Goal: Task Accomplishment & Management: Use online tool/utility

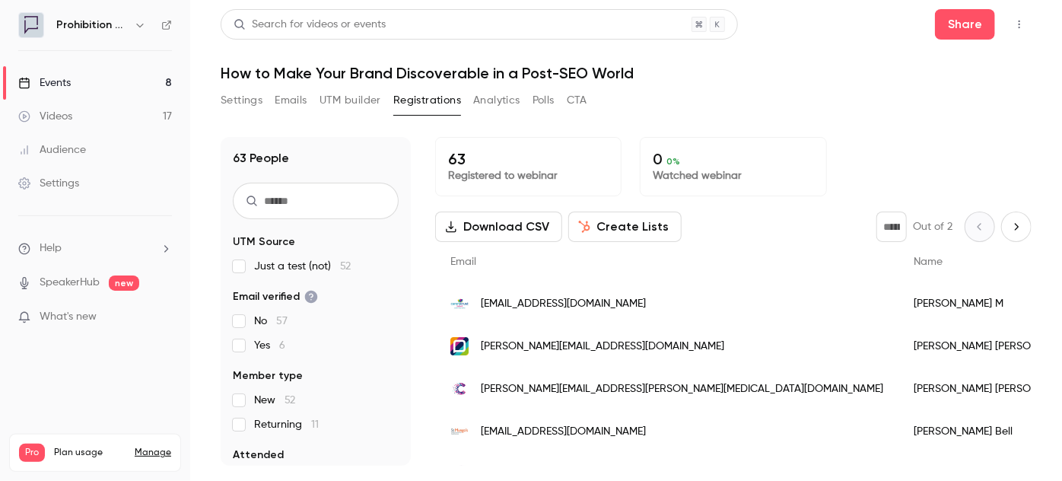
click at [111, 71] on link "Events 8" at bounding box center [95, 82] width 190 height 33
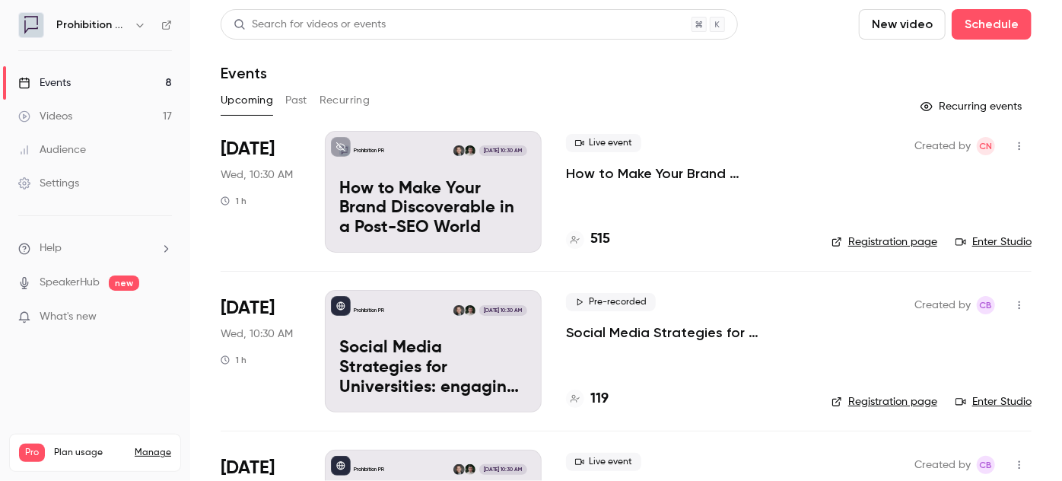
click at [103, 76] on link "Events 8" at bounding box center [95, 82] width 190 height 33
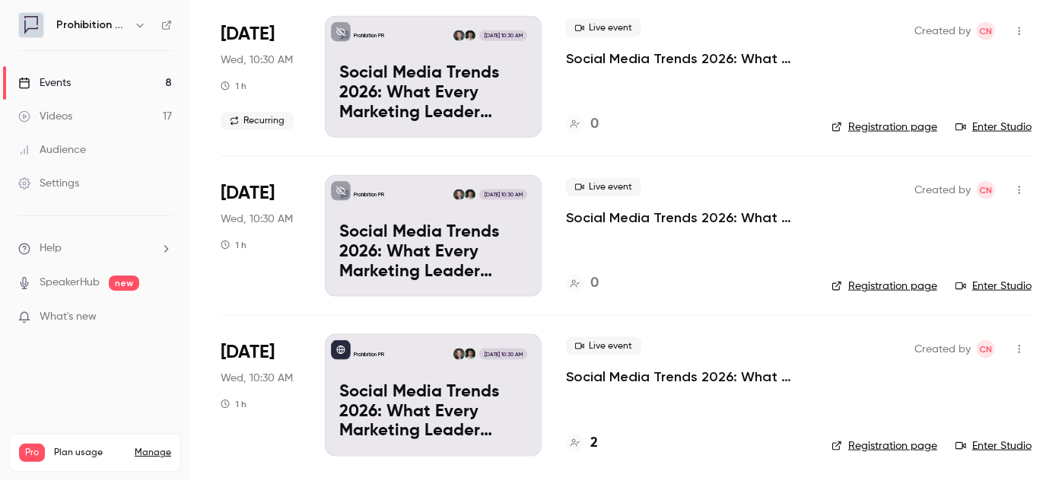
scroll to position [912, 0]
click at [674, 60] on p "Social Media Trends 2026: What Every Marketing Leader Needs to Know" at bounding box center [686, 58] width 241 height 18
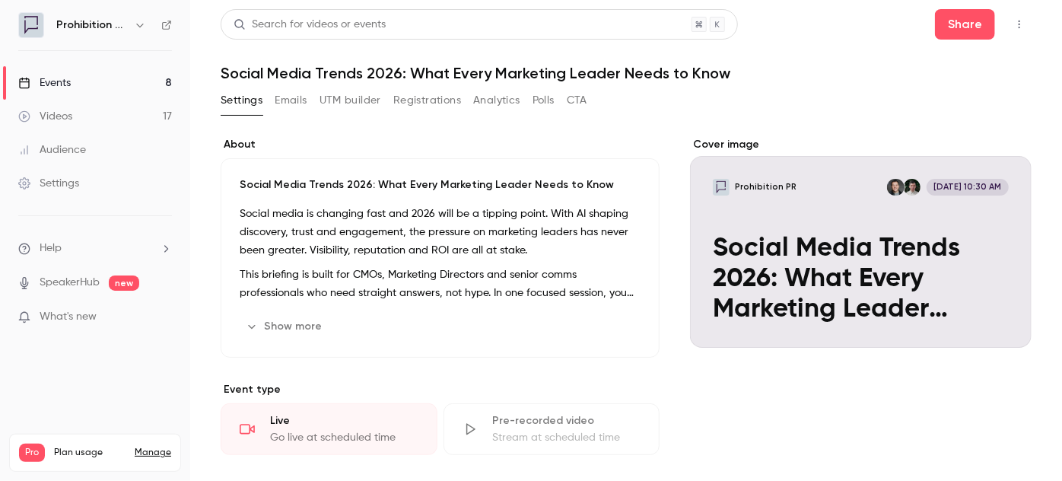
click at [1013, 24] on icon "button" at bounding box center [1019, 24] width 12 height 11
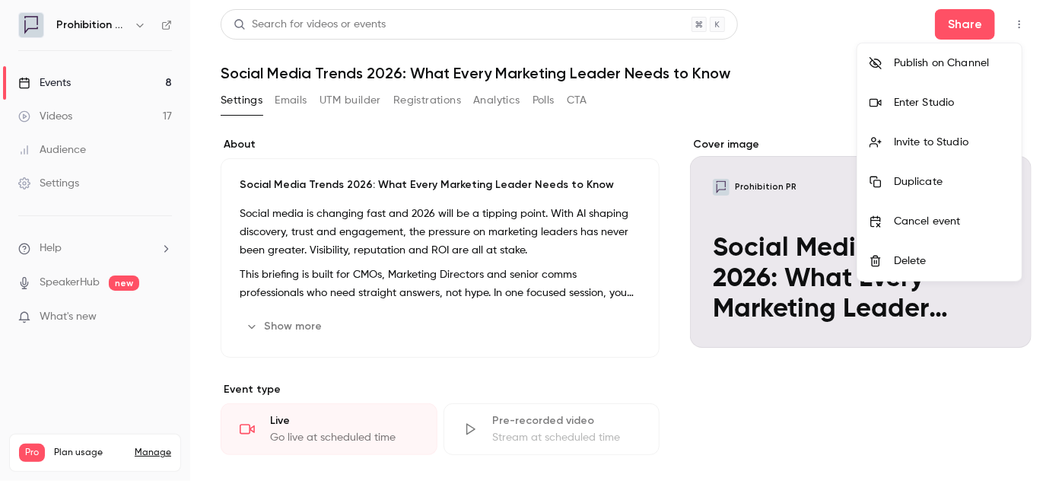
click at [975, 66] on div "Publish on Channel" at bounding box center [952, 63] width 116 height 15
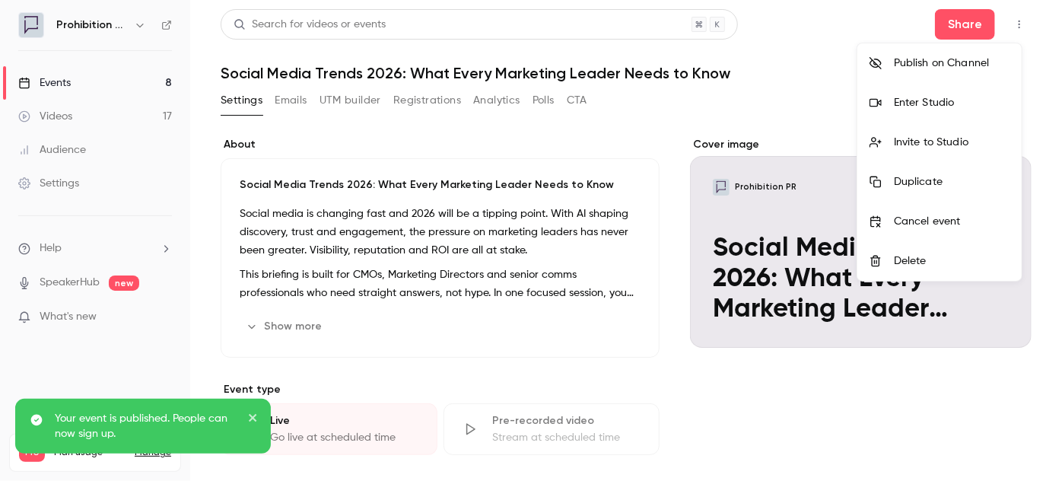
click at [255, 418] on icon "close" at bounding box center [253, 417] width 11 height 12
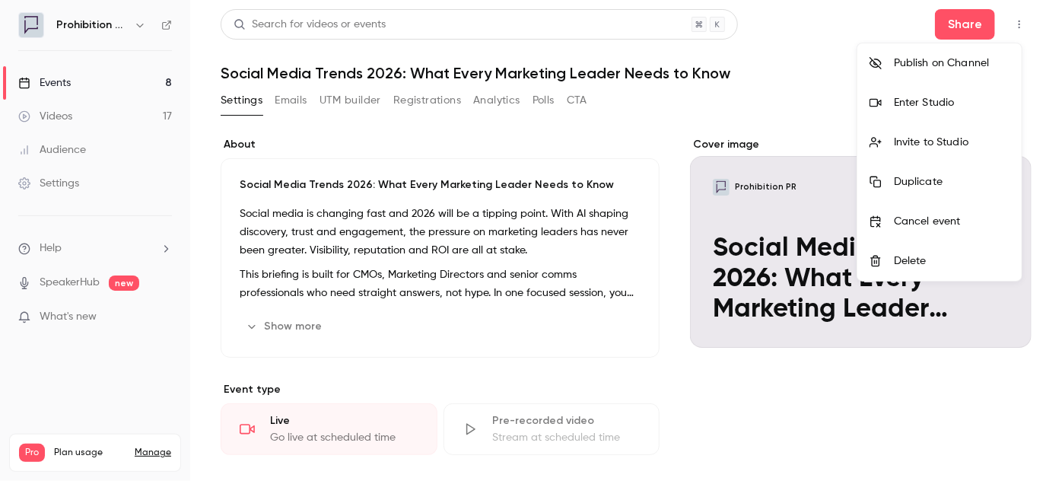
click at [59, 81] on div at bounding box center [531, 240] width 1062 height 481
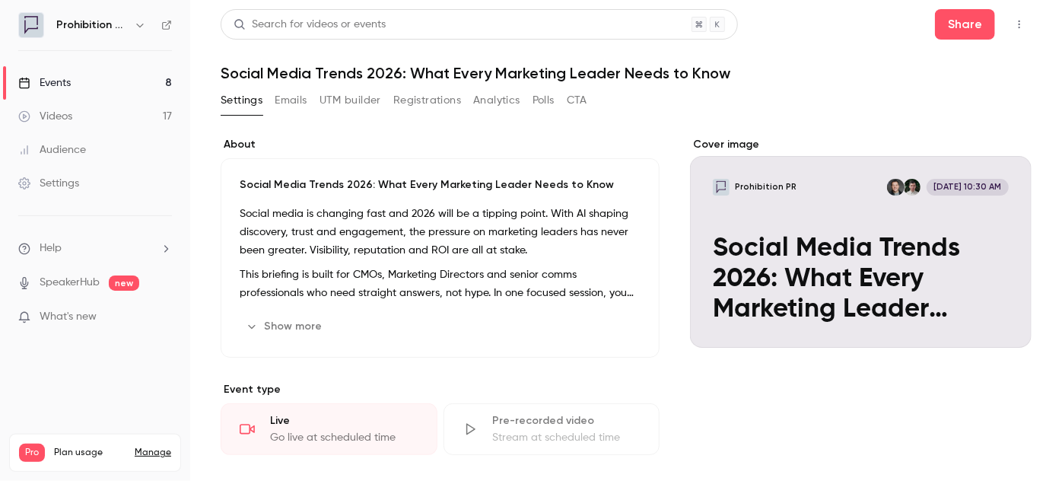
click at [59, 81] on div "Events" at bounding box center [44, 82] width 52 height 15
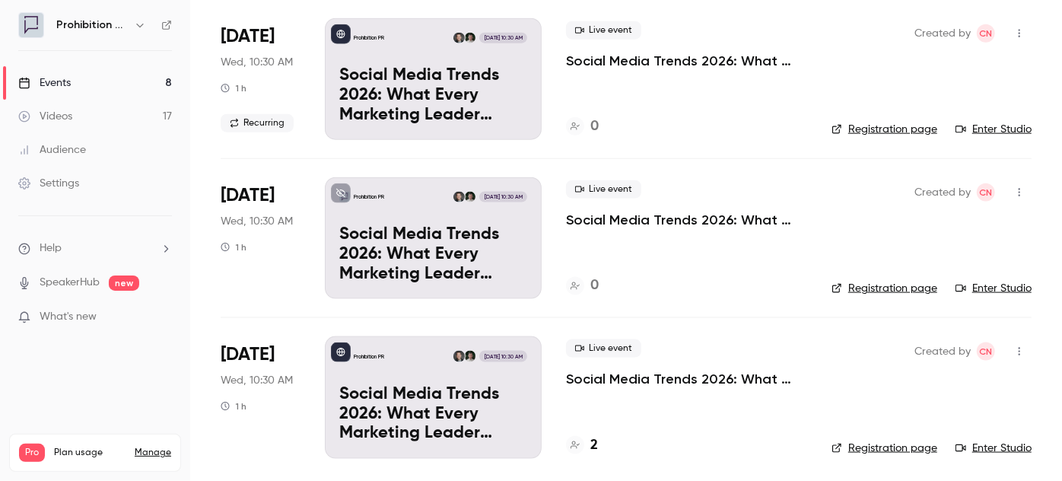
scroll to position [912, 0]
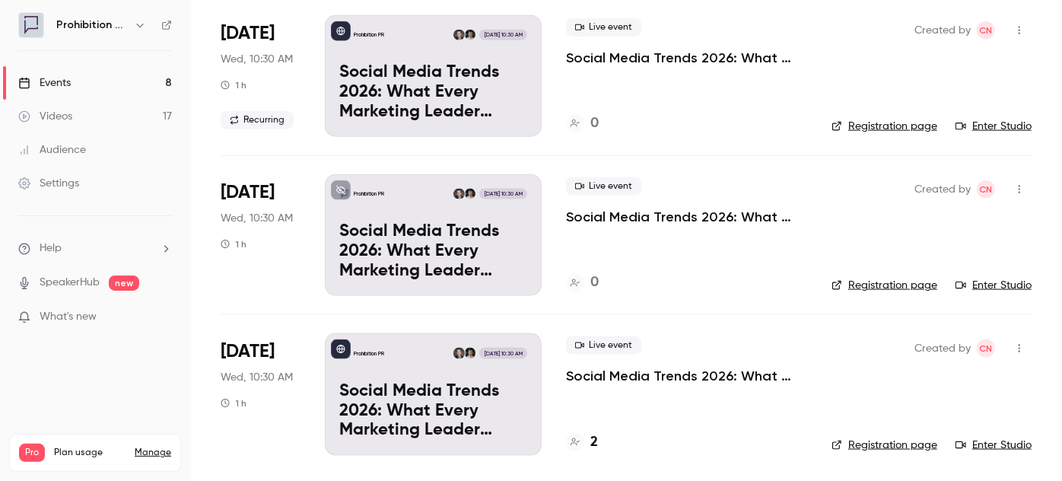
click at [663, 214] on p "Social Media Trends 2026: What Every Marketing Leader Needs to Know" at bounding box center [686, 217] width 241 height 18
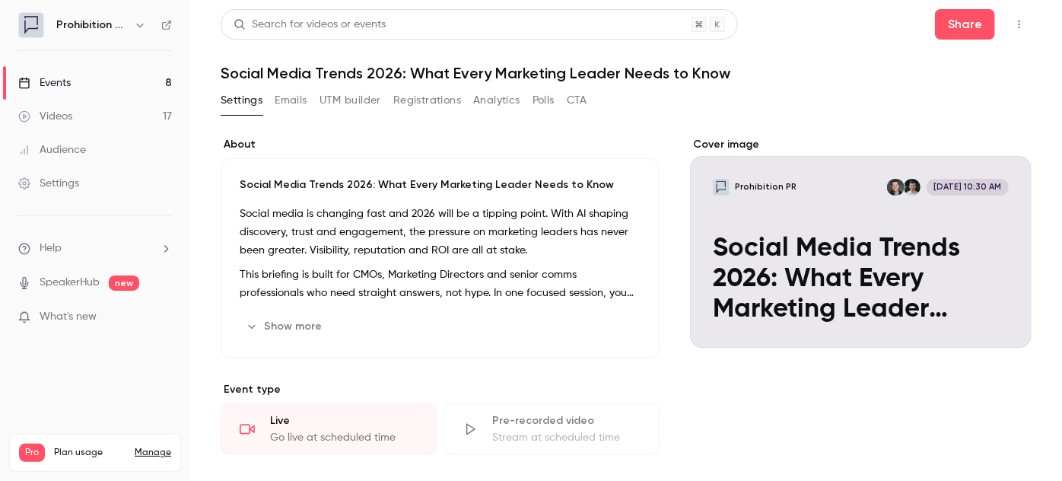
click at [1013, 27] on icon "button" at bounding box center [1019, 24] width 12 height 11
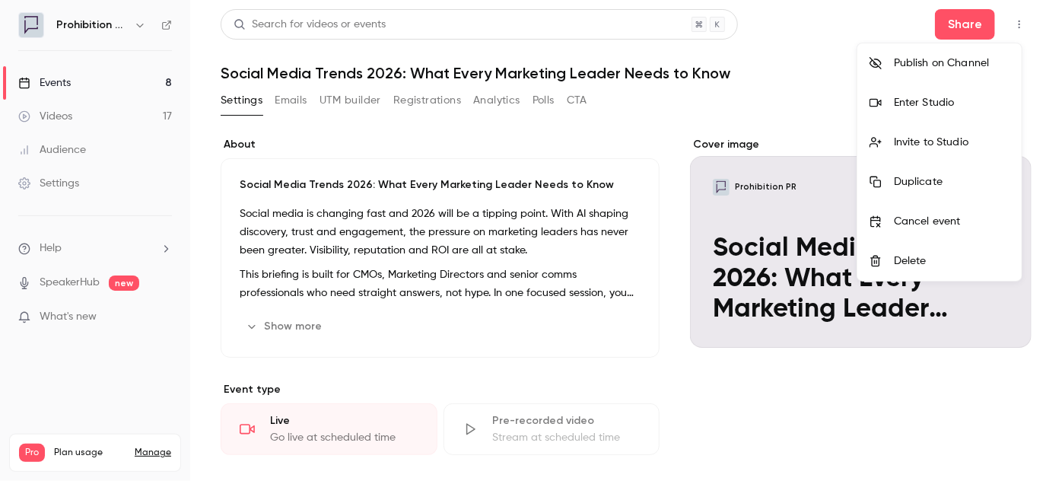
click at [995, 59] on div "Publish on Channel" at bounding box center [952, 63] width 116 height 15
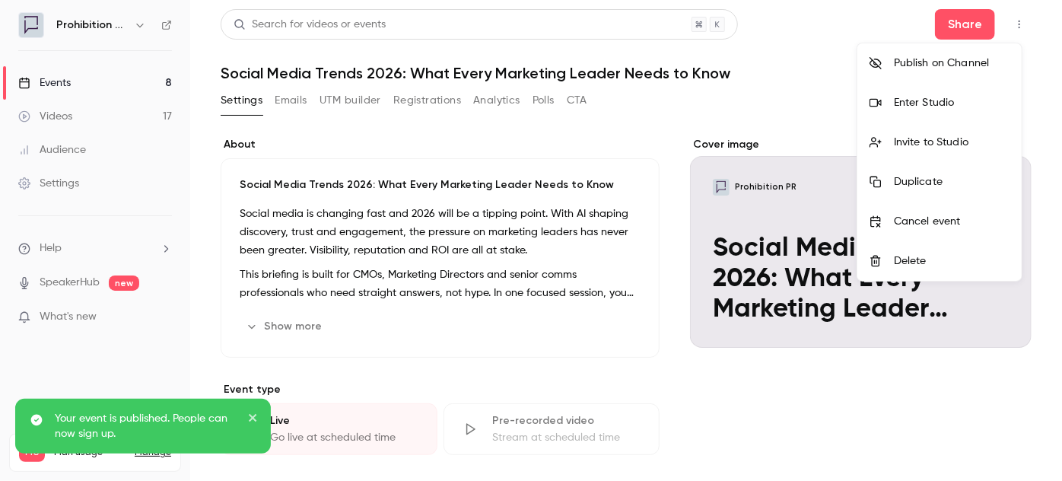
click at [252, 415] on icon "close" at bounding box center [253, 417] width 11 height 12
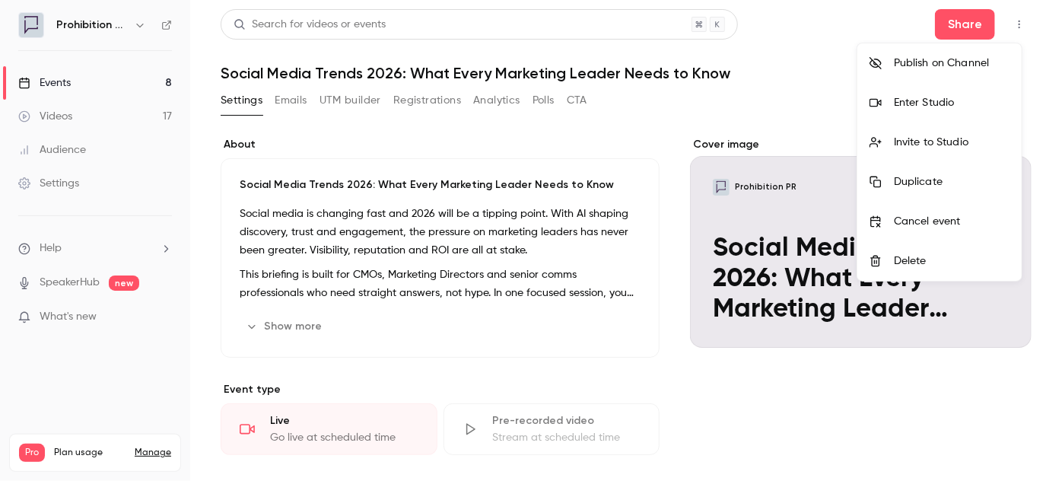
click at [110, 85] on div at bounding box center [531, 240] width 1062 height 481
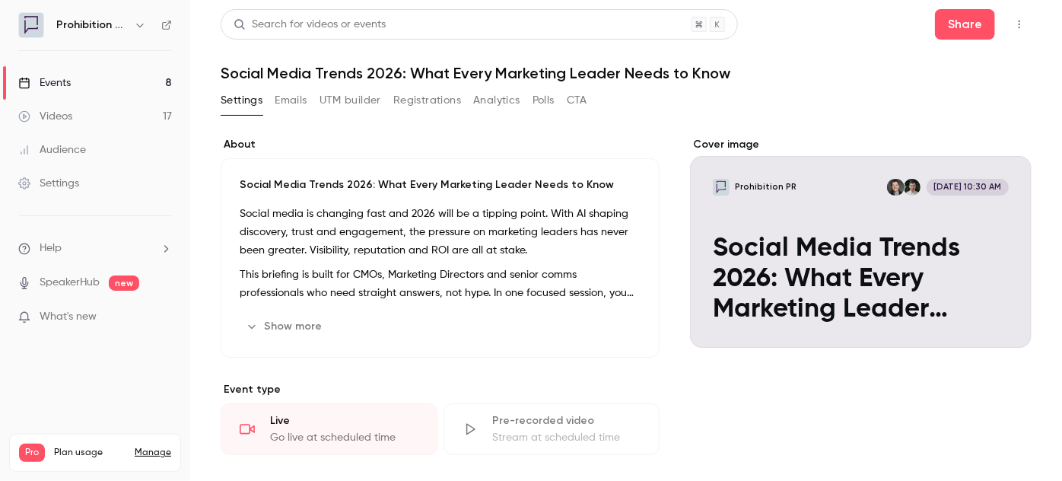
click at [103, 81] on link "Events 8" at bounding box center [95, 82] width 190 height 33
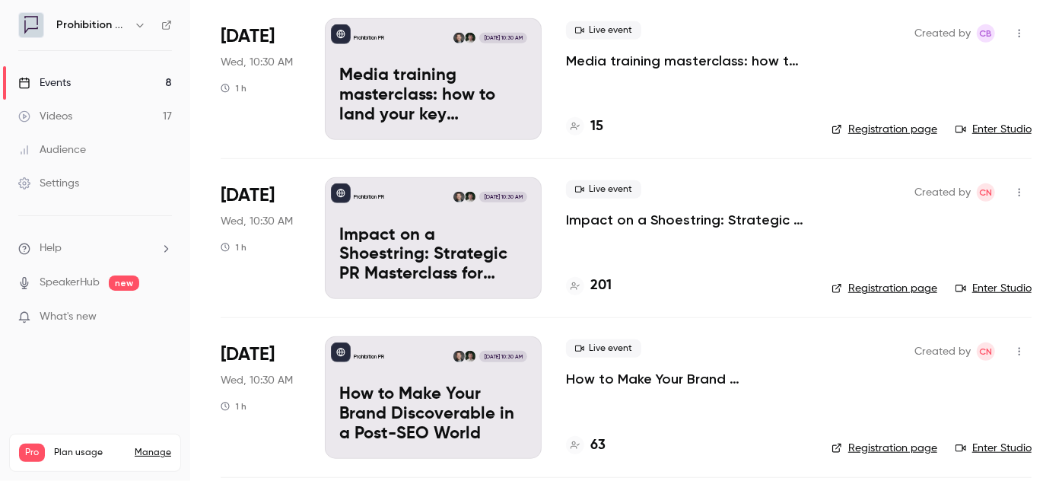
scroll to position [359, 0]
